Goal: Find specific page/section: Find specific page/section

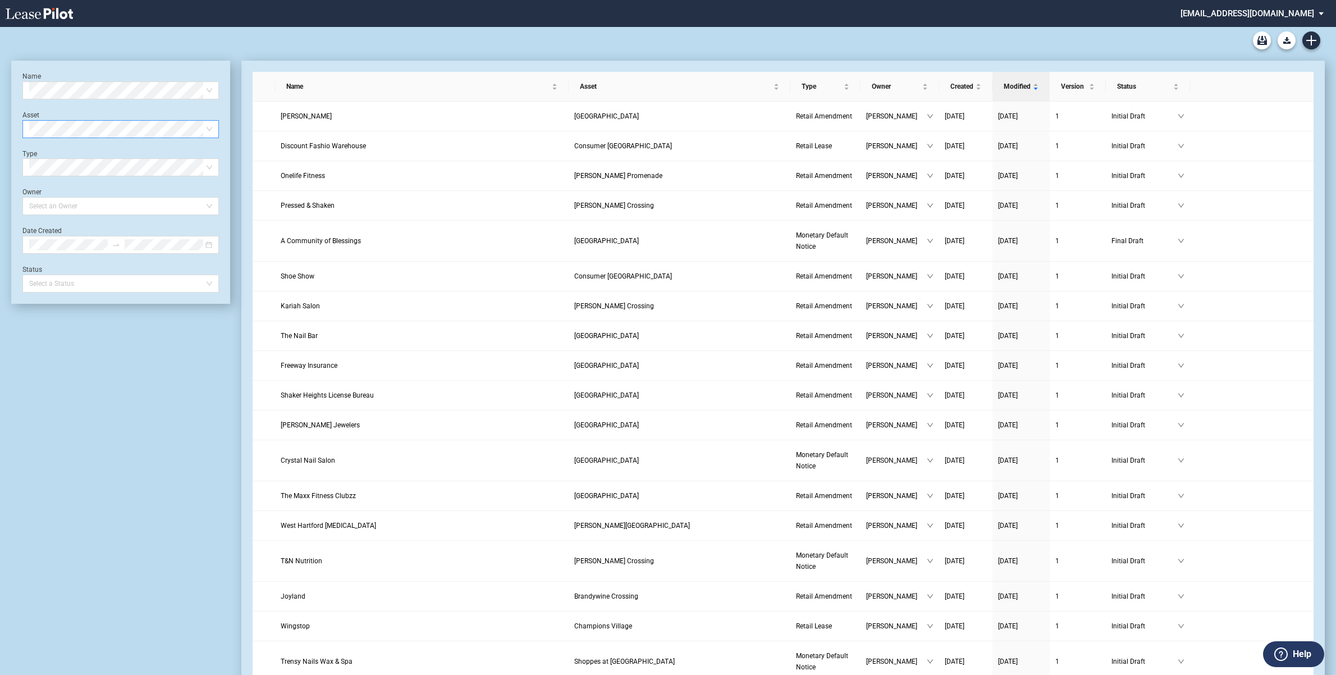
click at [214, 125] on div "Select Asset" at bounding box center [120, 129] width 197 height 18
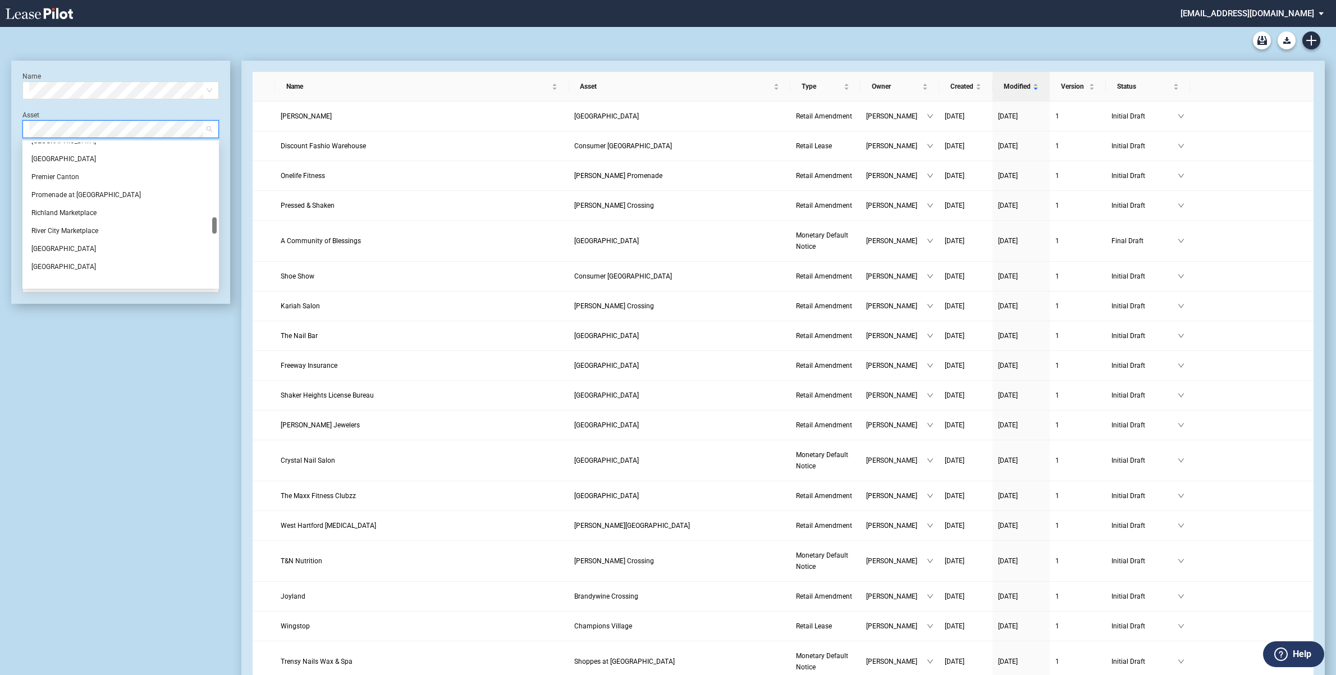
scroll to position [642, 0]
drag, startPoint x: 212, startPoint y: 150, endPoint x: 214, endPoint y: 225, distance: 74.7
click at [214, 225] on div at bounding box center [214, 225] width 4 height 16
click at [77, 188] on div "[GEOGRAPHIC_DATA]" at bounding box center [120, 192] width 179 height 11
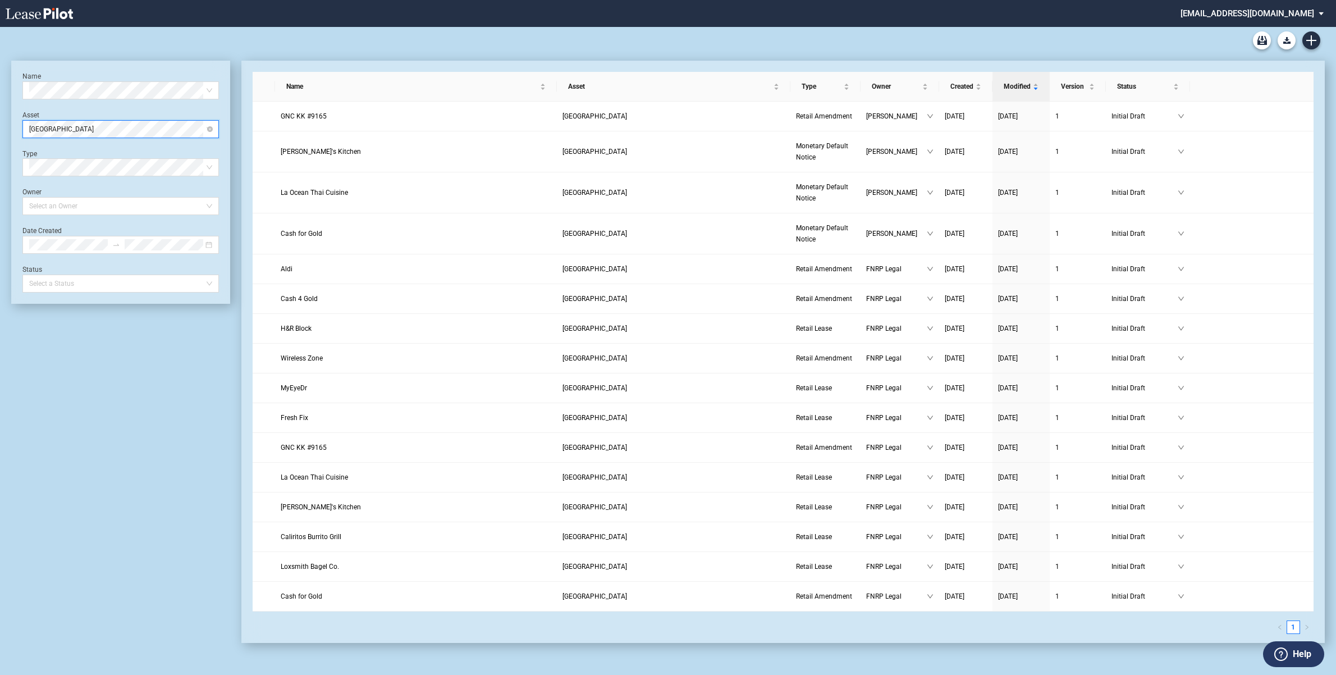
click at [204, 125] on span "[GEOGRAPHIC_DATA]" at bounding box center [120, 129] width 183 height 17
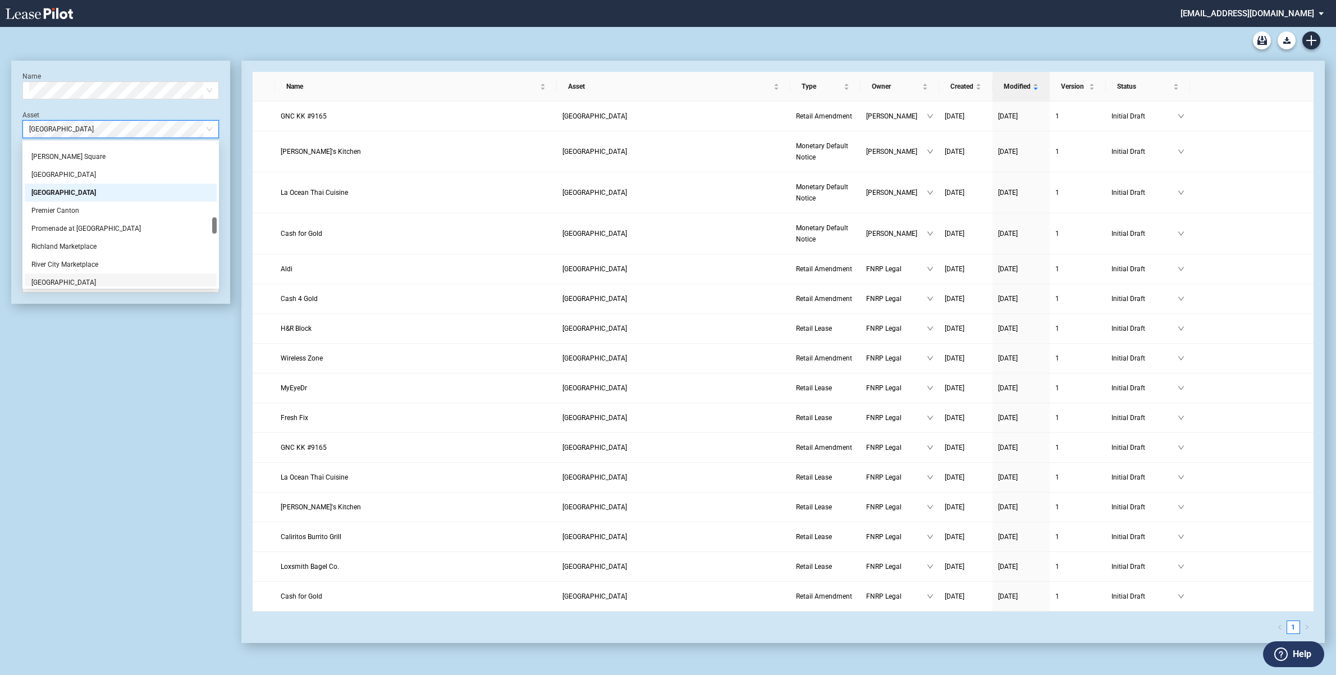
click at [138, 338] on div "Name Select name Asset Plaistow Center Plaistow Center Type Select Type Owner S…" at bounding box center [120, 352] width 219 height 582
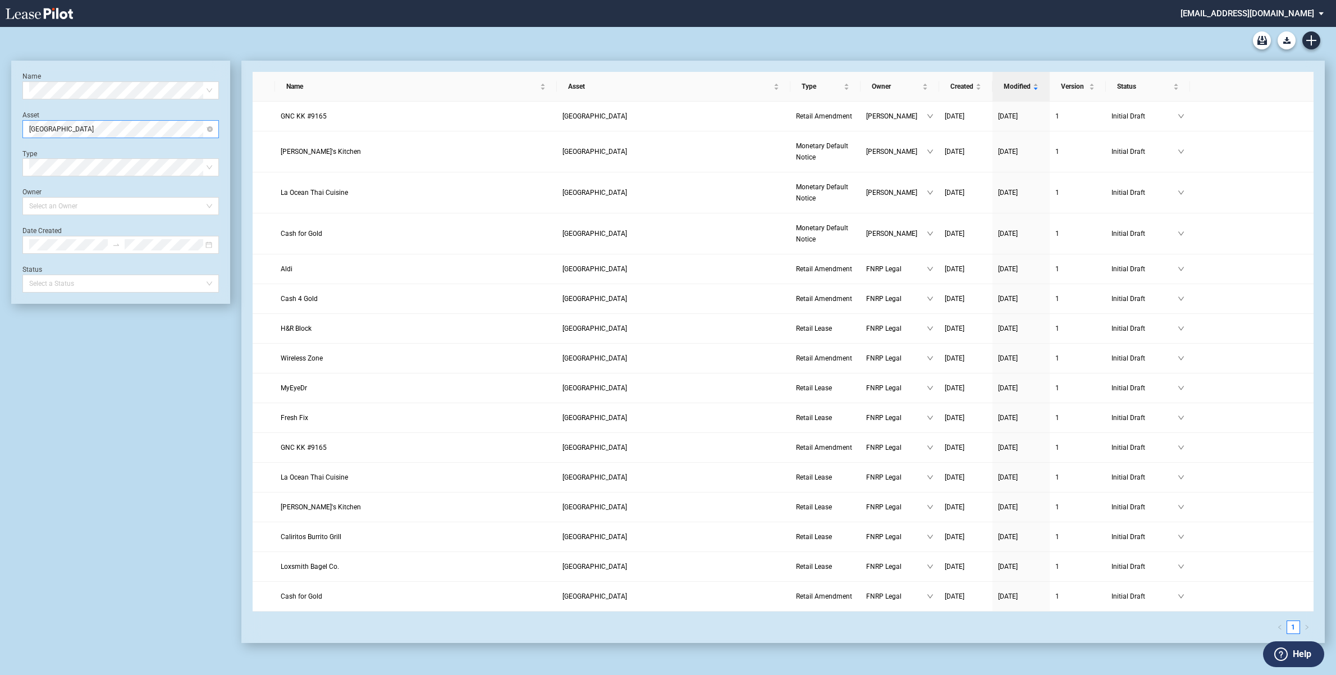
click at [214, 130] on div "[GEOGRAPHIC_DATA]" at bounding box center [120, 129] width 197 height 18
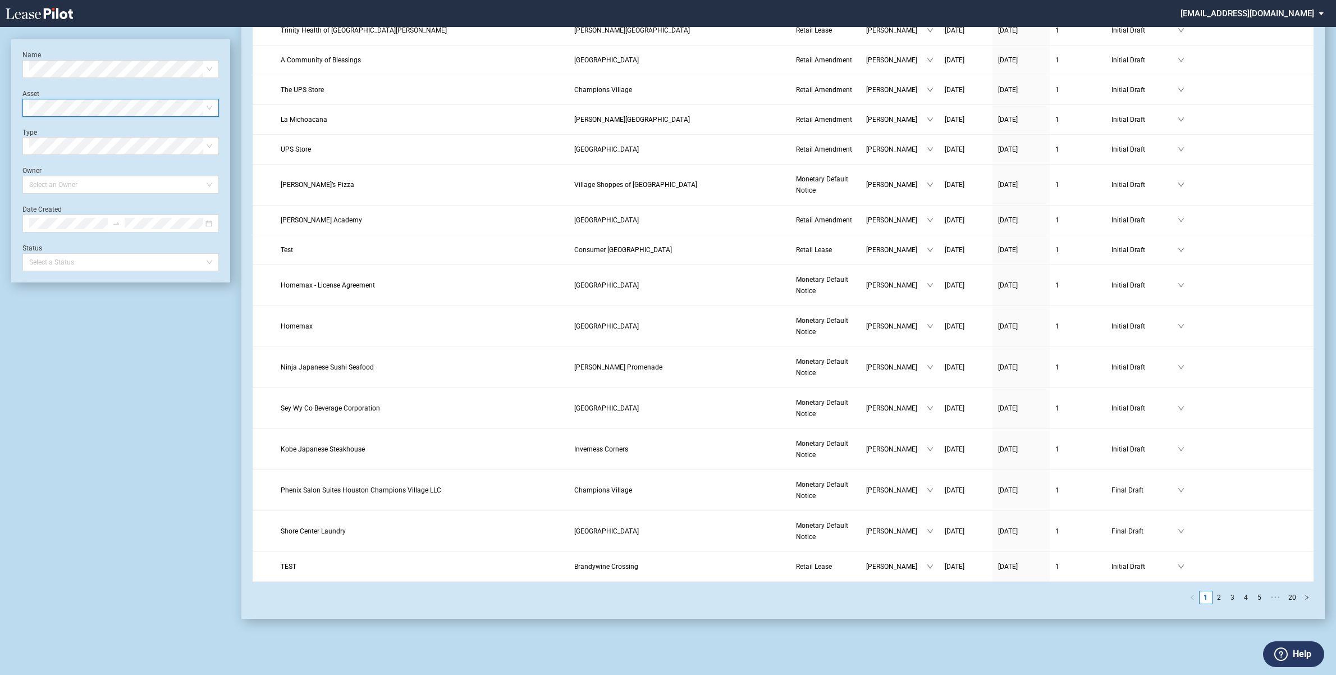
scroll to position [1204, 0]
click at [1231, 599] on link "3" at bounding box center [1233, 597] width 12 height 12
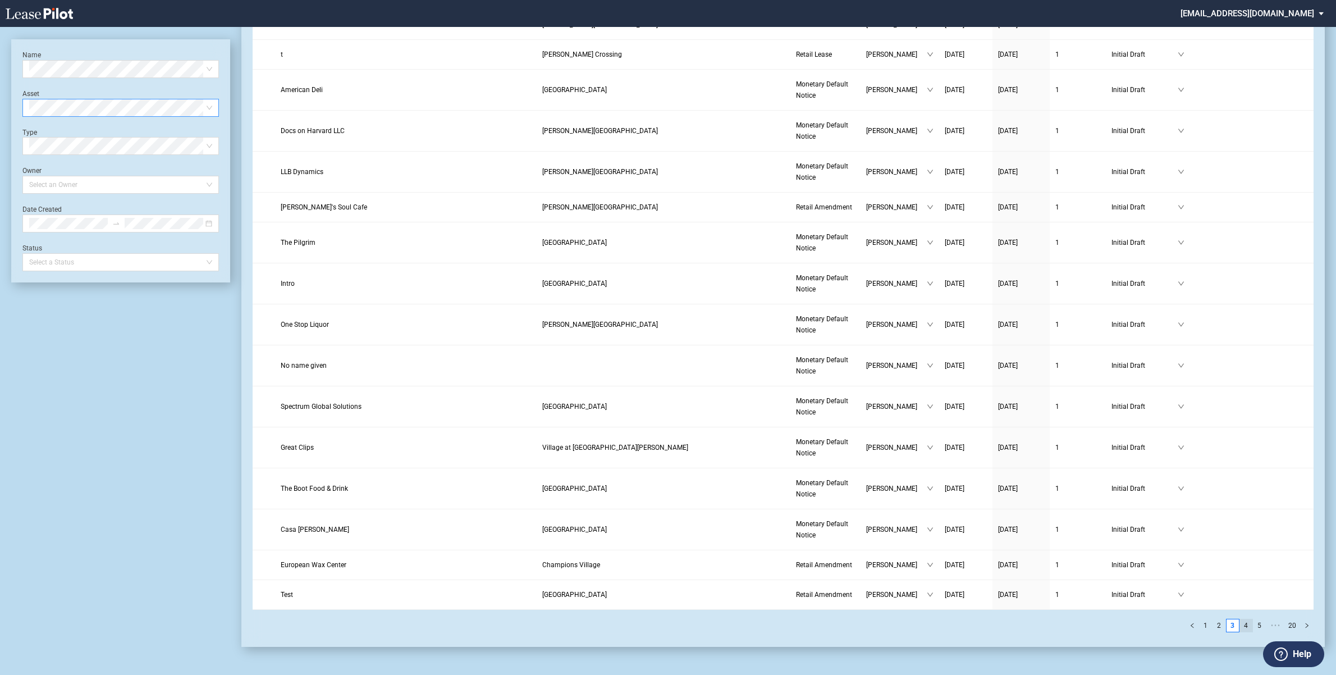
click at [1246, 629] on link "4" at bounding box center [1246, 625] width 12 height 12
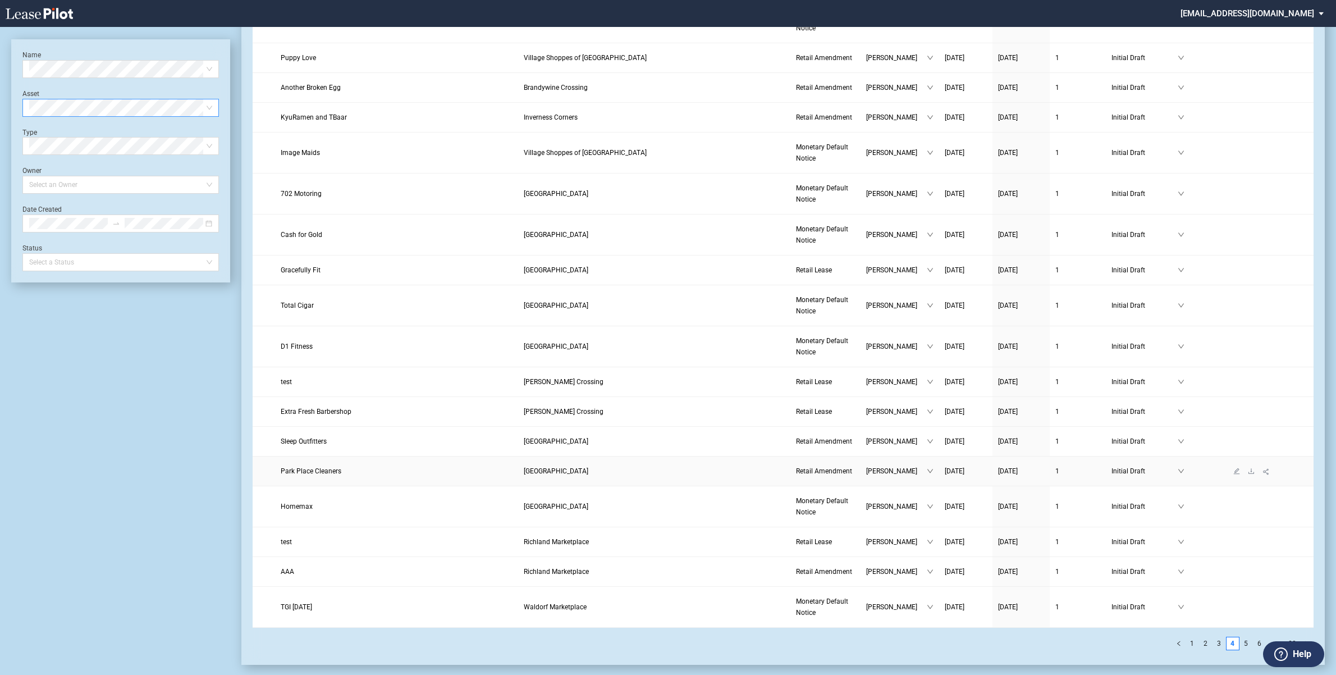
scroll to position [1305, 0]
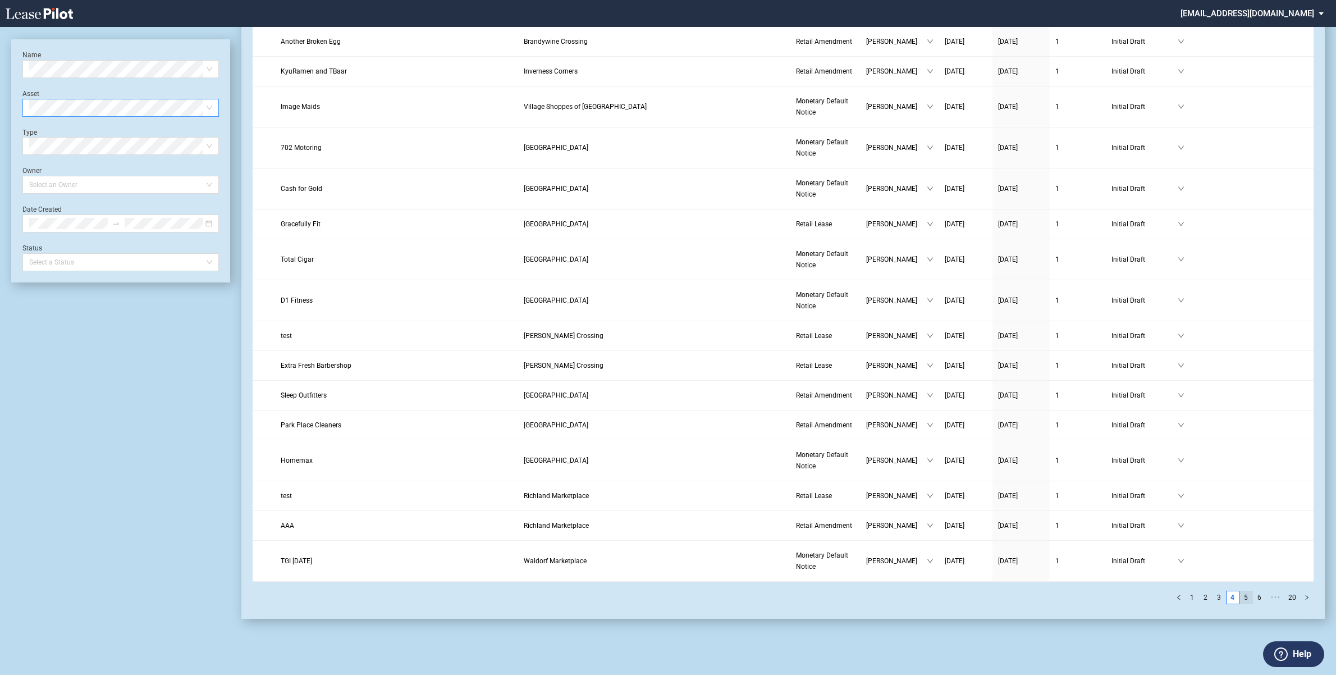
click at [1246, 597] on link "5" at bounding box center [1246, 597] width 12 height 12
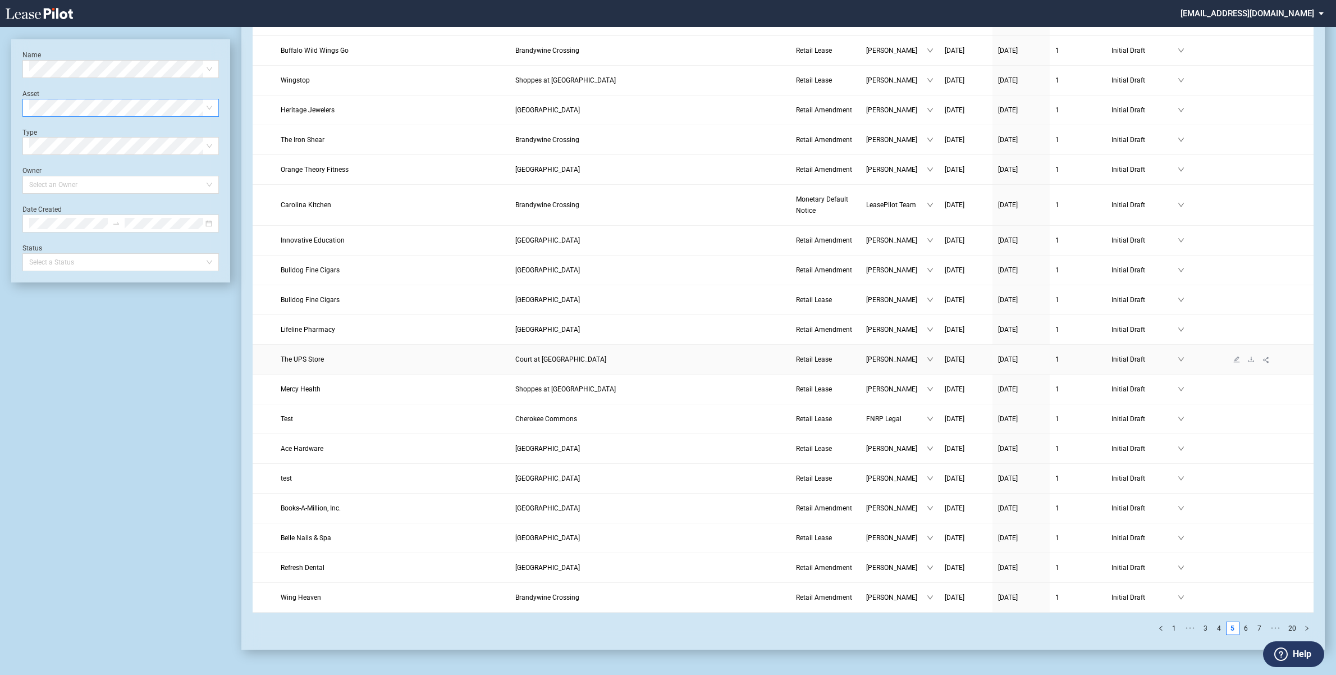
scroll to position [1089, 0]
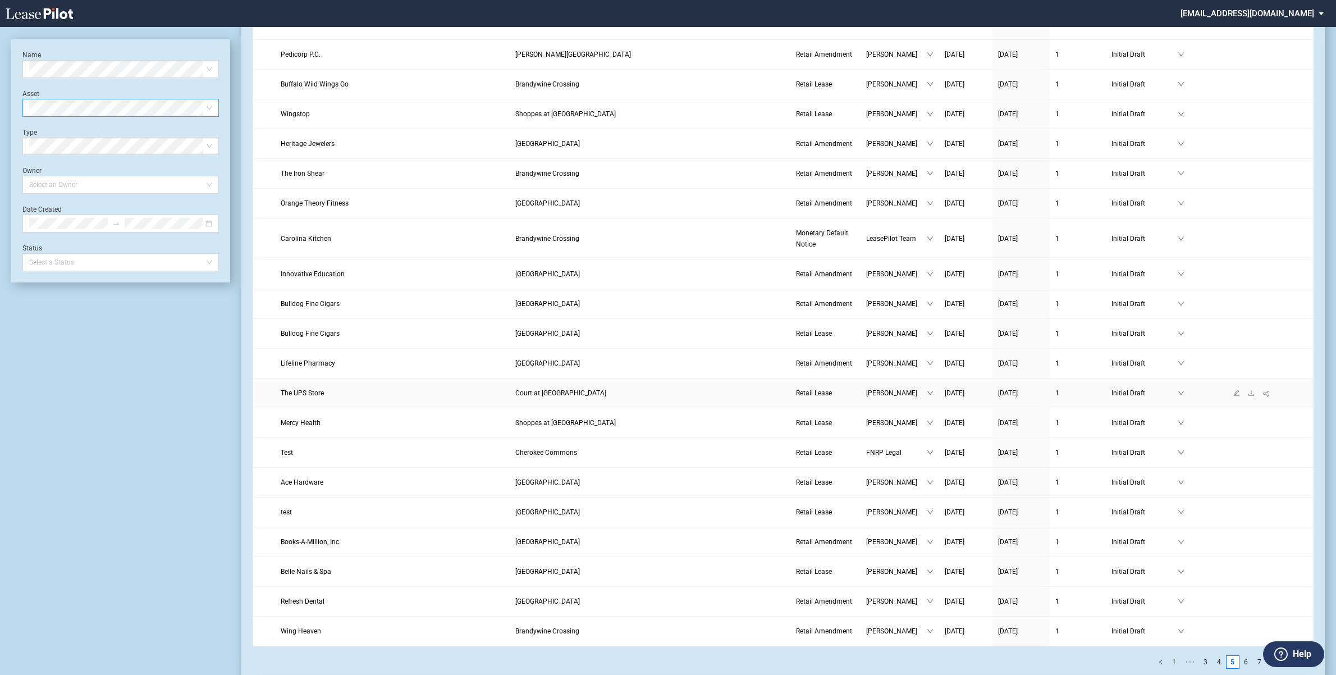
click at [483, 399] on link "The UPS Store" at bounding box center [392, 392] width 223 height 11
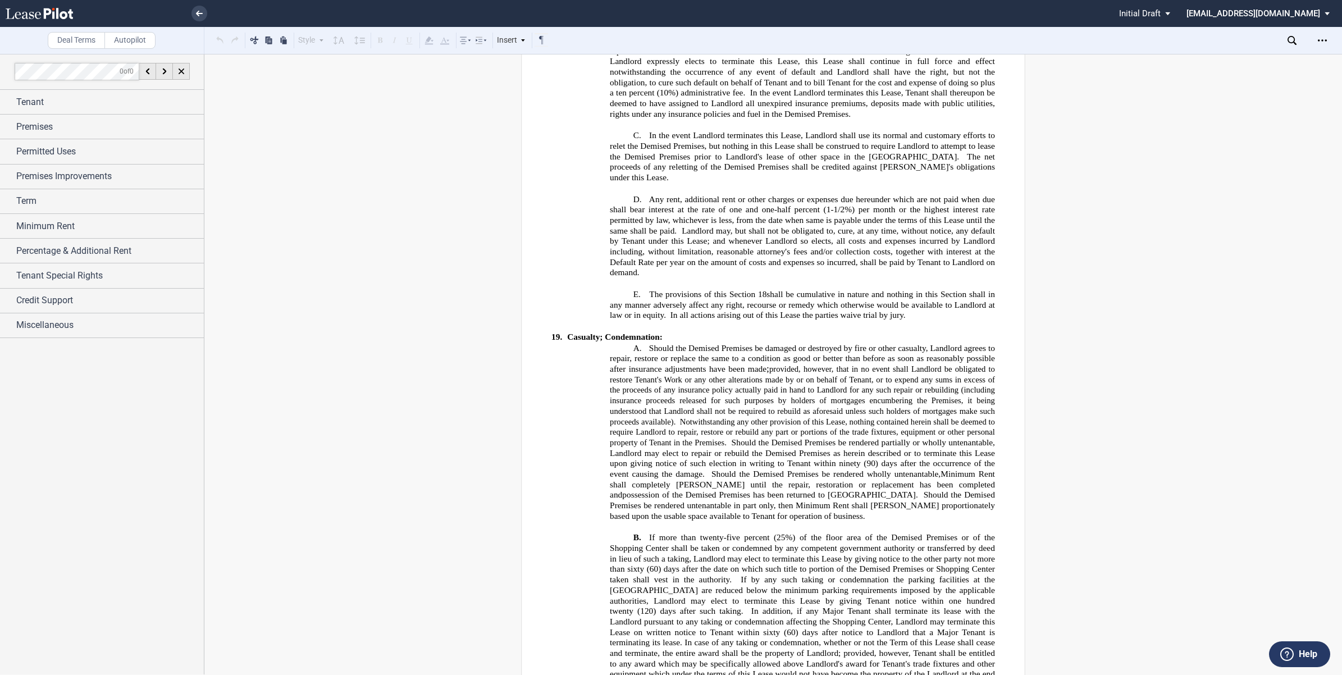
scroll to position [6648, 0]
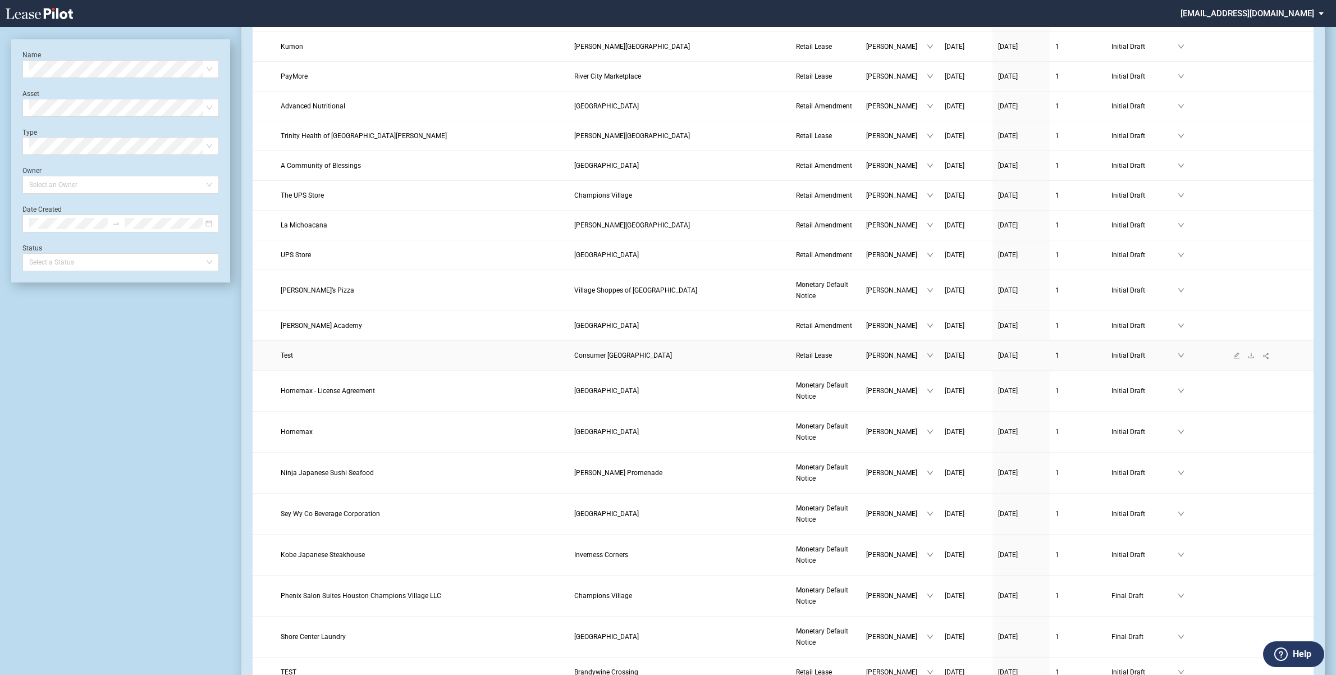
scroll to position [1159, 0]
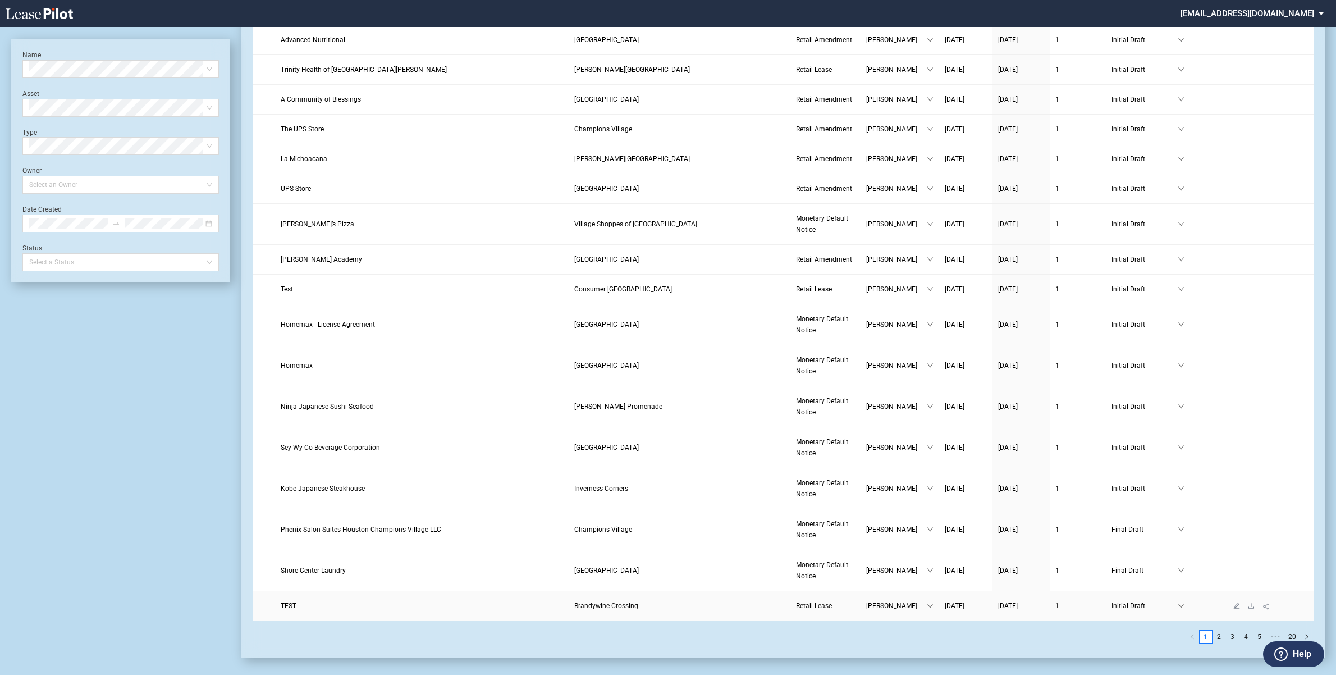
click at [391, 610] on link "TEST" at bounding box center [422, 605] width 282 height 11
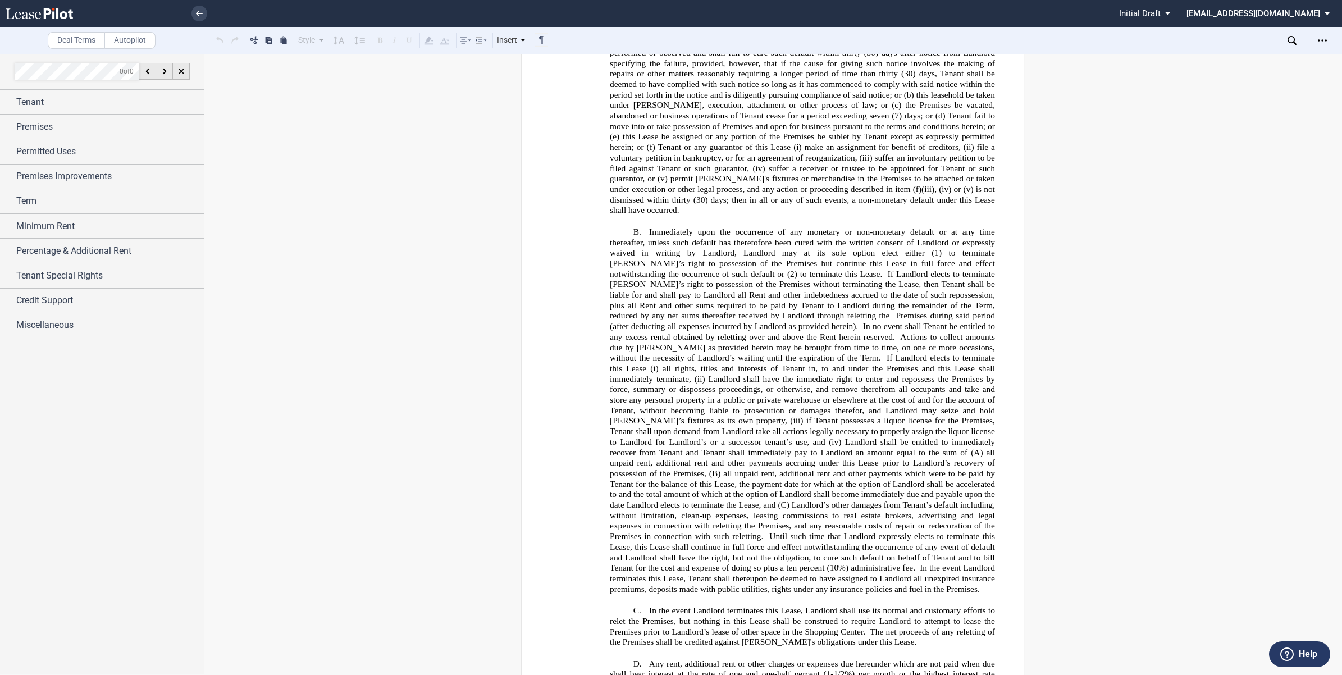
scroll to position [7249, 0]
